Goal: Information Seeking & Learning: Learn about a topic

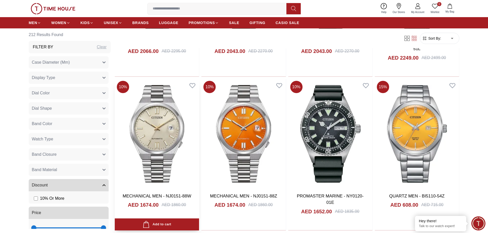
scroll to position [6177, 0]
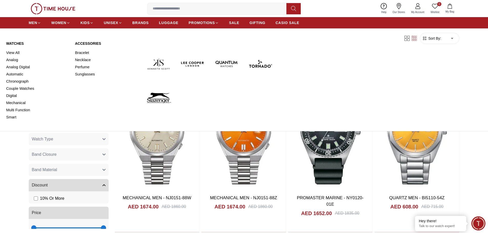
click at [157, 66] on img at bounding box center [159, 64] width 30 height 30
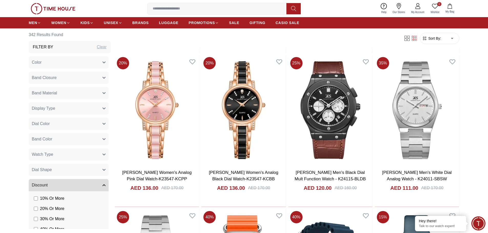
scroll to position [3050, 0]
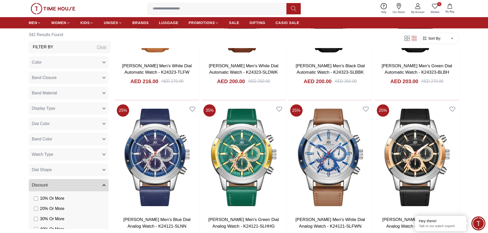
scroll to position [3768, 0]
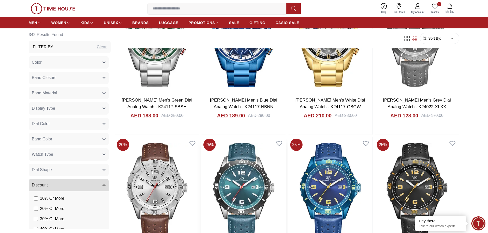
scroll to position [4332, 0]
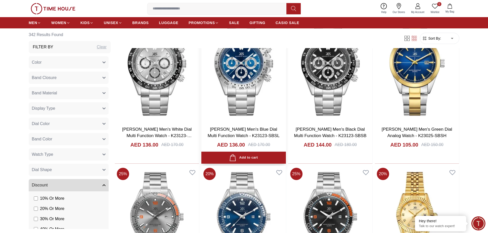
scroll to position [5690, 0]
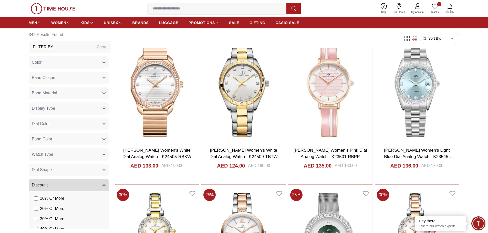
scroll to position [6741, 0]
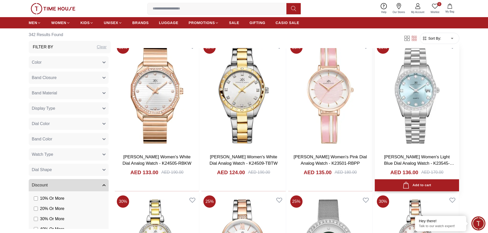
click at [419, 131] on img at bounding box center [417, 94] width 84 height 110
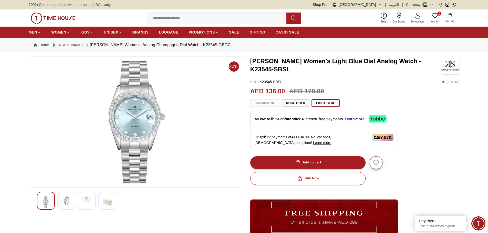
click at [73, 207] on div at bounding box center [66, 201] width 18 height 18
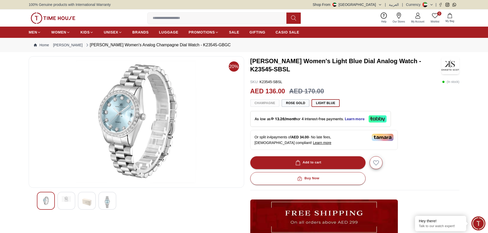
click at [84, 201] on img at bounding box center [86, 203] width 9 height 12
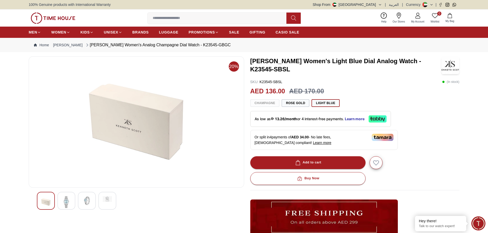
click at [101, 201] on div at bounding box center [107, 201] width 18 height 18
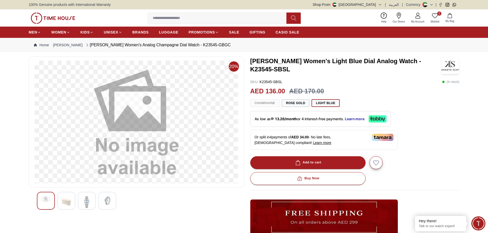
click at [92, 201] on div at bounding box center [87, 201] width 18 height 18
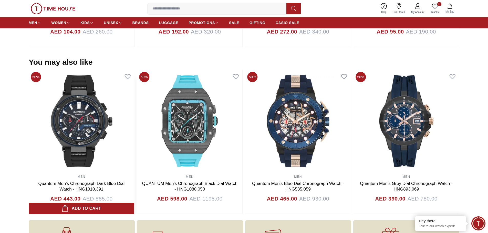
scroll to position [451, 0]
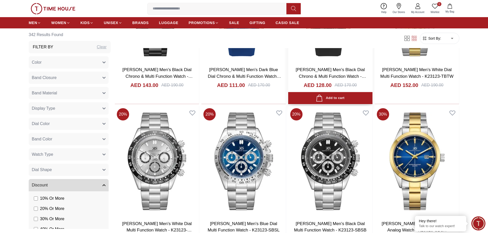
scroll to position [5600, 0]
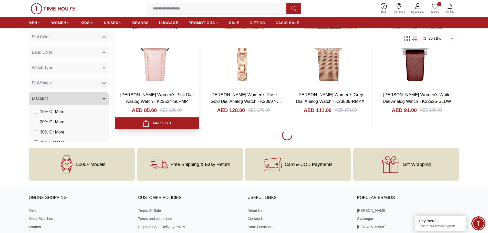
scroll to position [7035, 0]
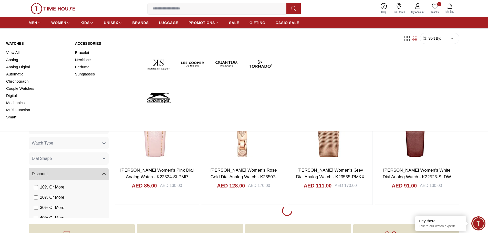
click at [258, 67] on img at bounding box center [261, 64] width 30 height 30
